Goal: Find specific fact: Find specific fact

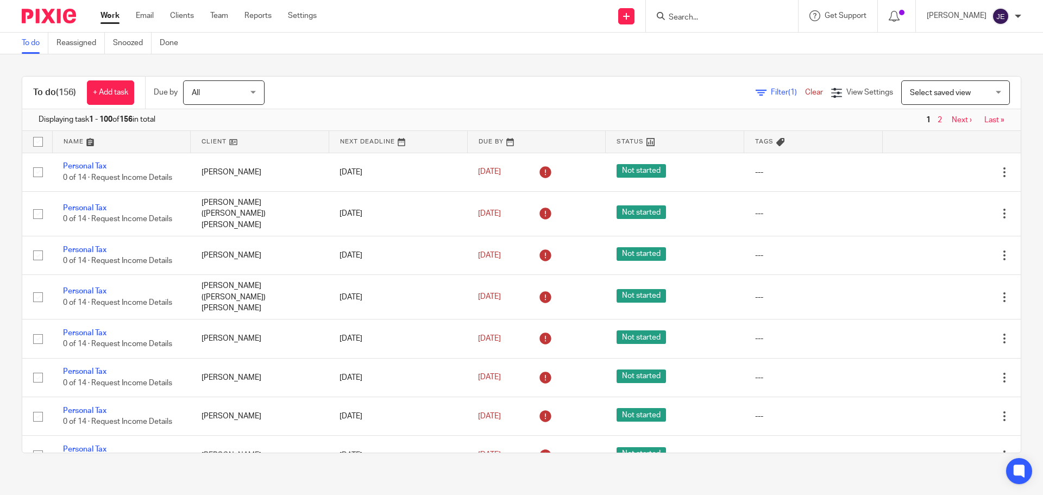
click at [686, 21] on input "Search" at bounding box center [717, 18] width 98 height 10
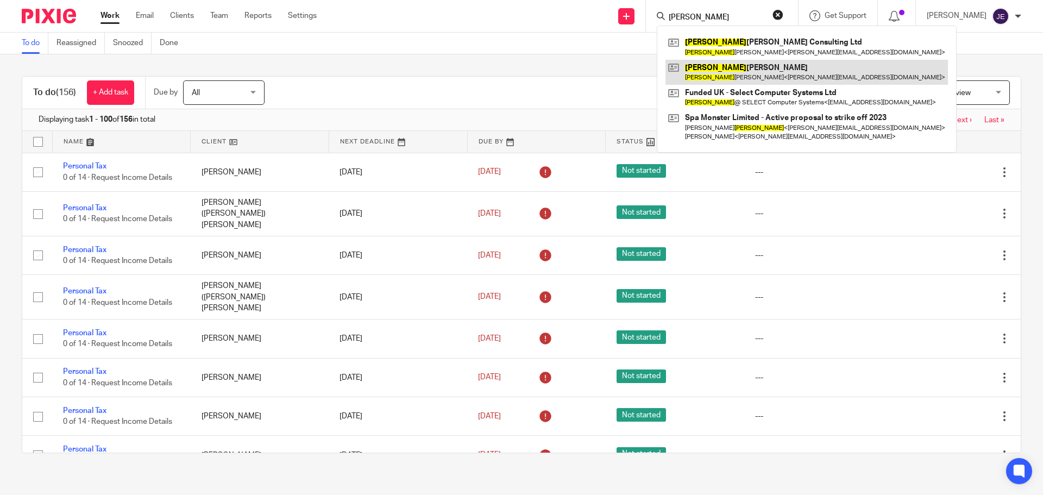
type input "[PERSON_NAME]"
click at [738, 62] on link at bounding box center [806, 72] width 282 height 25
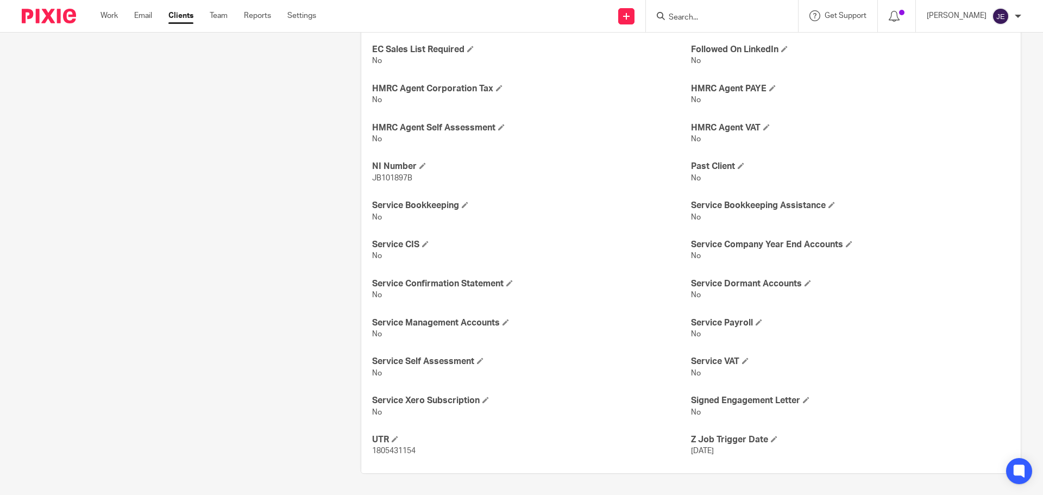
scroll to position [343, 0]
drag, startPoint x: 414, startPoint y: 177, endPoint x: 370, endPoint y: 179, distance: 44.6
click at [372, 179] on p "JB101897B" at bounding box center [531, 177] width 319 height 11
copy span "JB101897B"
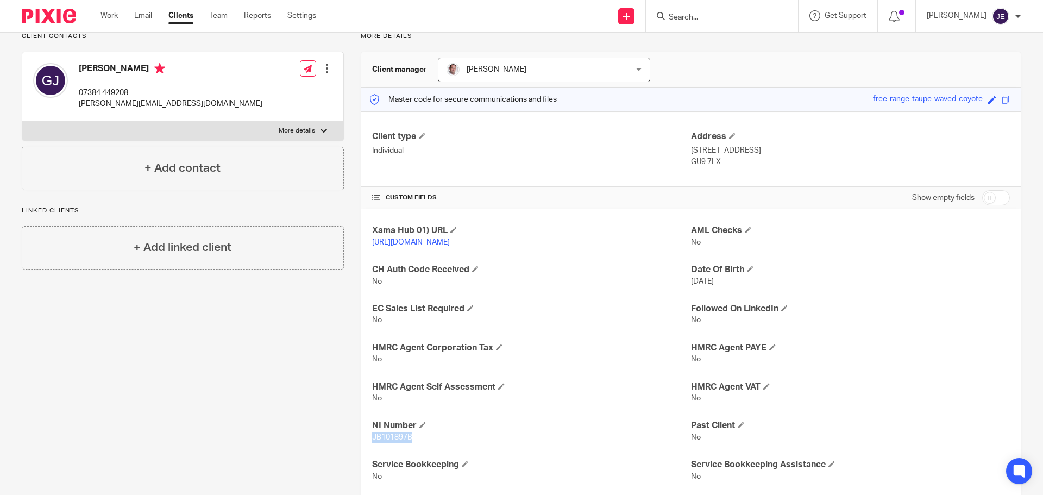
scroll to position [0, 0]
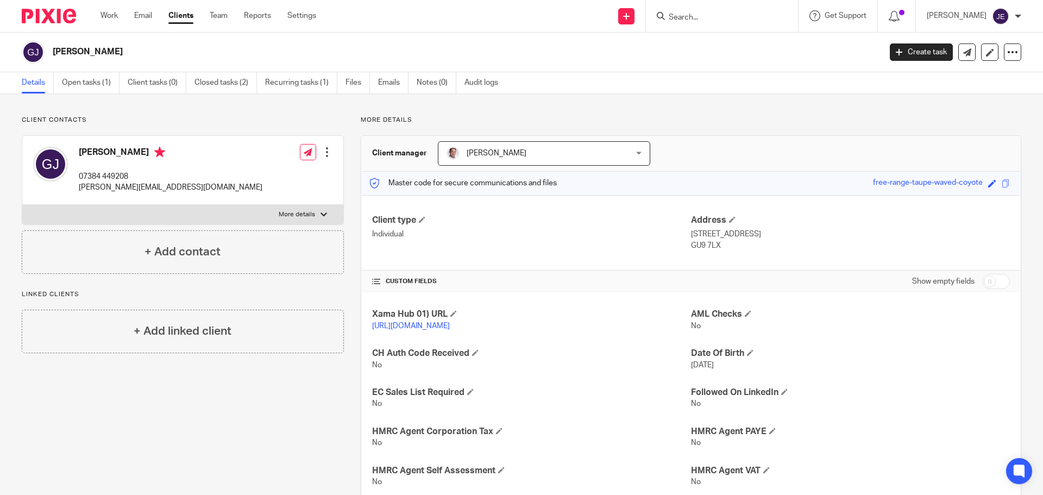
drag, startPoint x: 720, startPoint y: 250, endPoint x: 684, endPoint y: 235, distance: 38.7
click at [683, 236] on div "Client type Individual Address 8 St Georges Mews, Farnham GU9 7LX" at bounding box center [690, 233] width 659 height 76
